Goal: Task Accomplishment & Management: Use online tool/utility

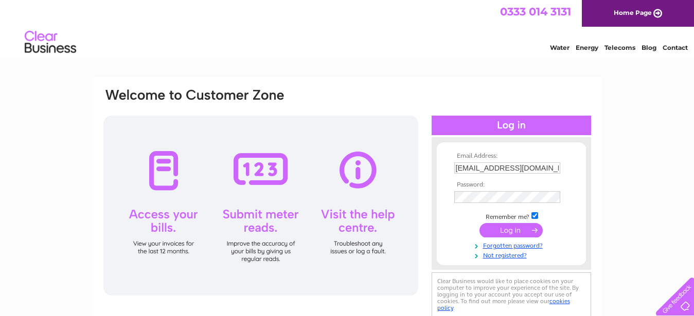
click at [491, 231] on input "submit" at bounding box center [510, 230] width 63 height 14
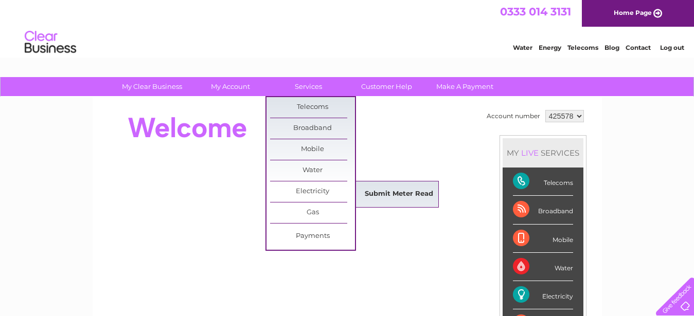
click at [376, 197] on link "Submit Meter Read" at bounding box center [398, 194] width 85 height 21
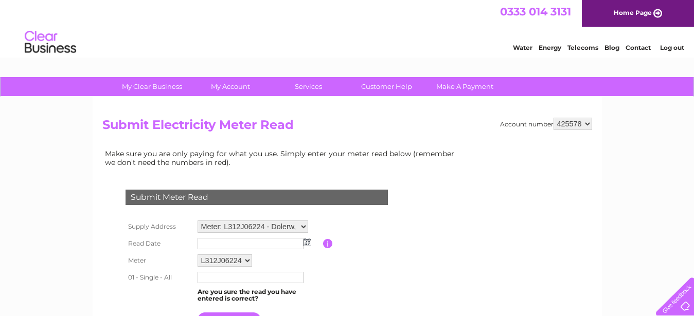
click at [273, 243] on input "text" at bounding box center [251, 243] width 106 height 11
click at [309, 244] on img at bounding box center [307, 242] width 8 height 8
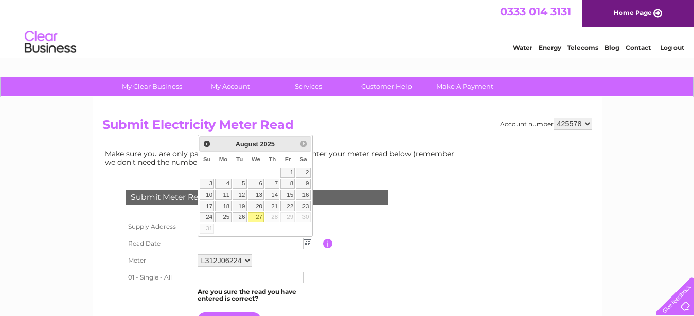
click at [258, 217] on link "27" at bounding box center [256, 217] width 16 height 10
type input "2025/08/27"
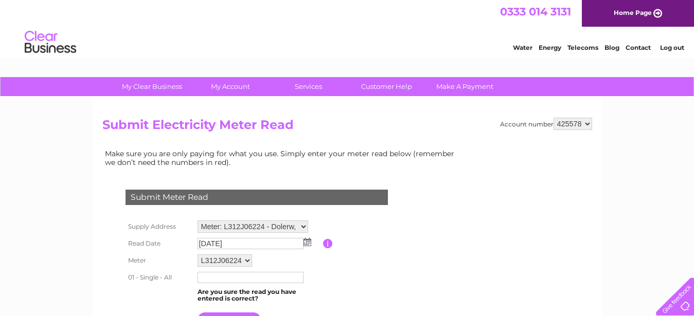
click at [225, 277] on input "text" at bounding box center [251, 277] width 106 height 11
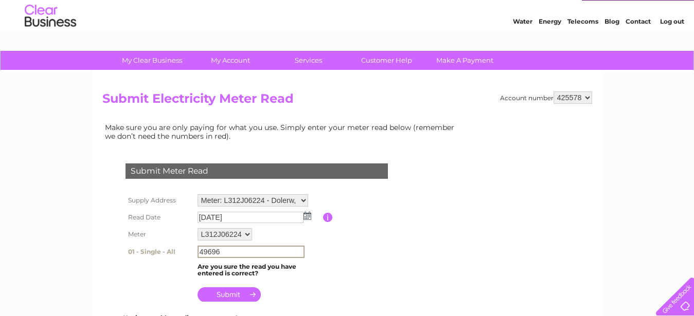
type input "49696"
click at [234, 293] on input "submit" at bounding box center [229, 295] width 63 height 14
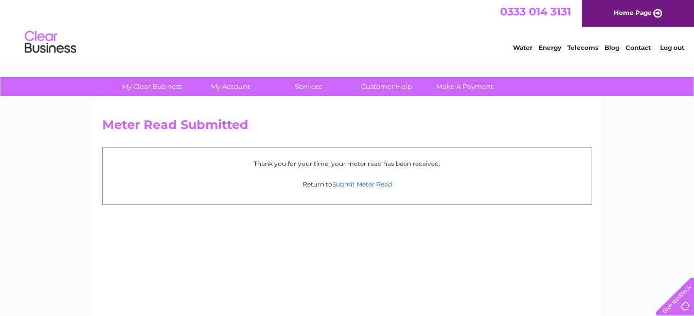
click at [357, 186] on link "Submit Meter Read" at bounding box center [362, 185] width 60 height 8
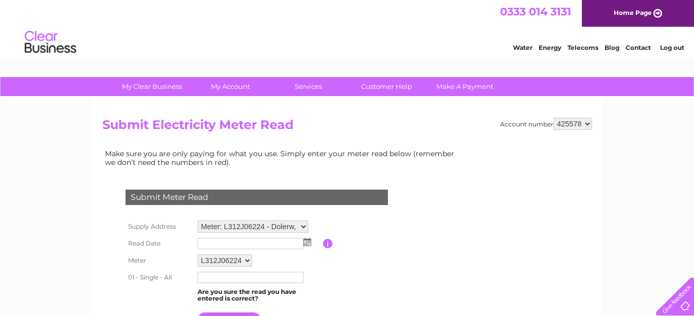
click at [302, 227] on select "Meter: L312J06224 - Dolerw, Dolanog, Welshpool, Powys, SY21 0NB Meter: L83J1653…" at bounding box center [253, 227] width 111 height 12
select select "129730"
click option "Meter: L83J16534 - Brynmawr, Dolanog, Welshpool, Powys, SY21 0NB" at bounding box center [0, 0] width 0 height 0
click at [271, 245] on input "text" at bounding box center [251, 244] width 107 height 12
click at [308, 243] on img at bounding box center [308, 243] width 8 height 8
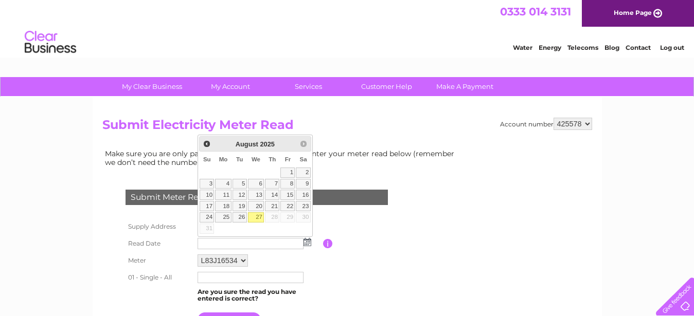
click at [257, 218] on link "27" at bounding box center [256, 217] width 16 height 10
type input "[DATE]"
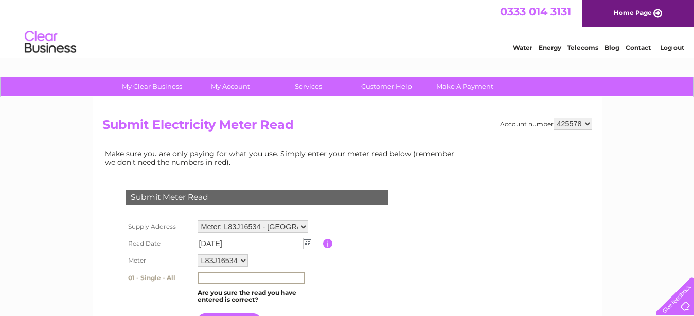
click at [210, 277] on input "text" at bounding box center [251, 278] width 107 height 12
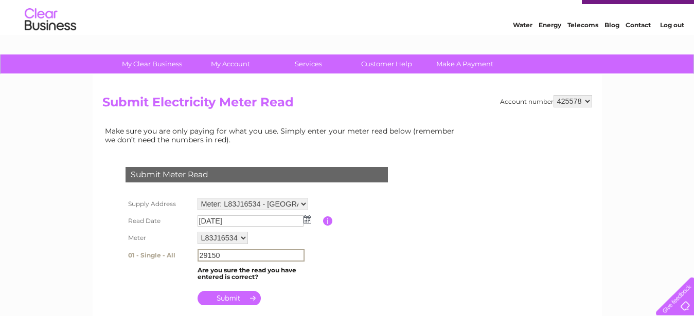
scroll to position [26, 0]
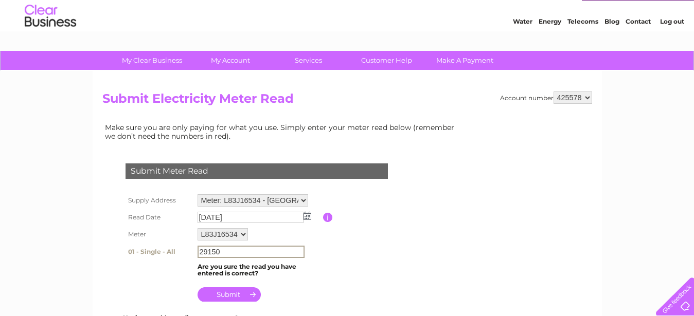
type input "29150"
click at [239, 293] on input "submit" at bounding box center [229, 295] width 63 height 14
